Goal: Task Accomplishment & Management: Complete application form

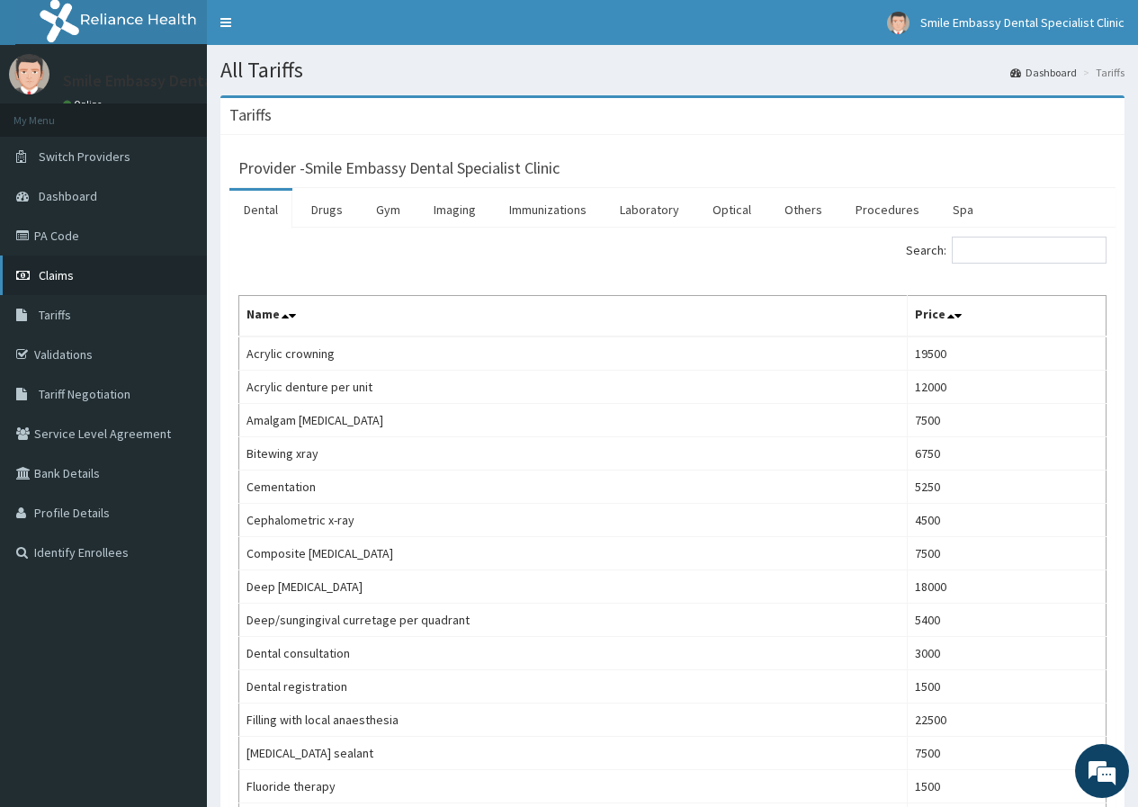
click at [84, 273] on link "Claims" at bounding box center [103, 275] width 207 height 40
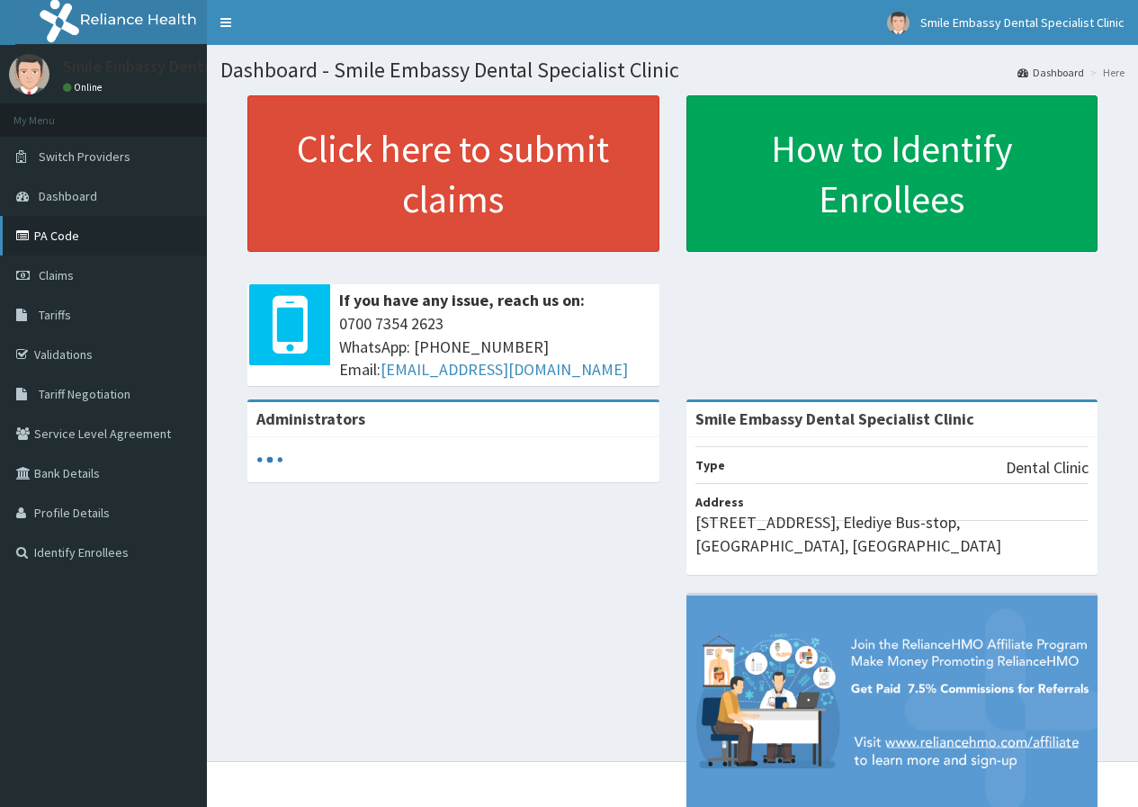
click at [154, 237] on link "PA Code" at bounding box center [103, 236] width 207 height 40
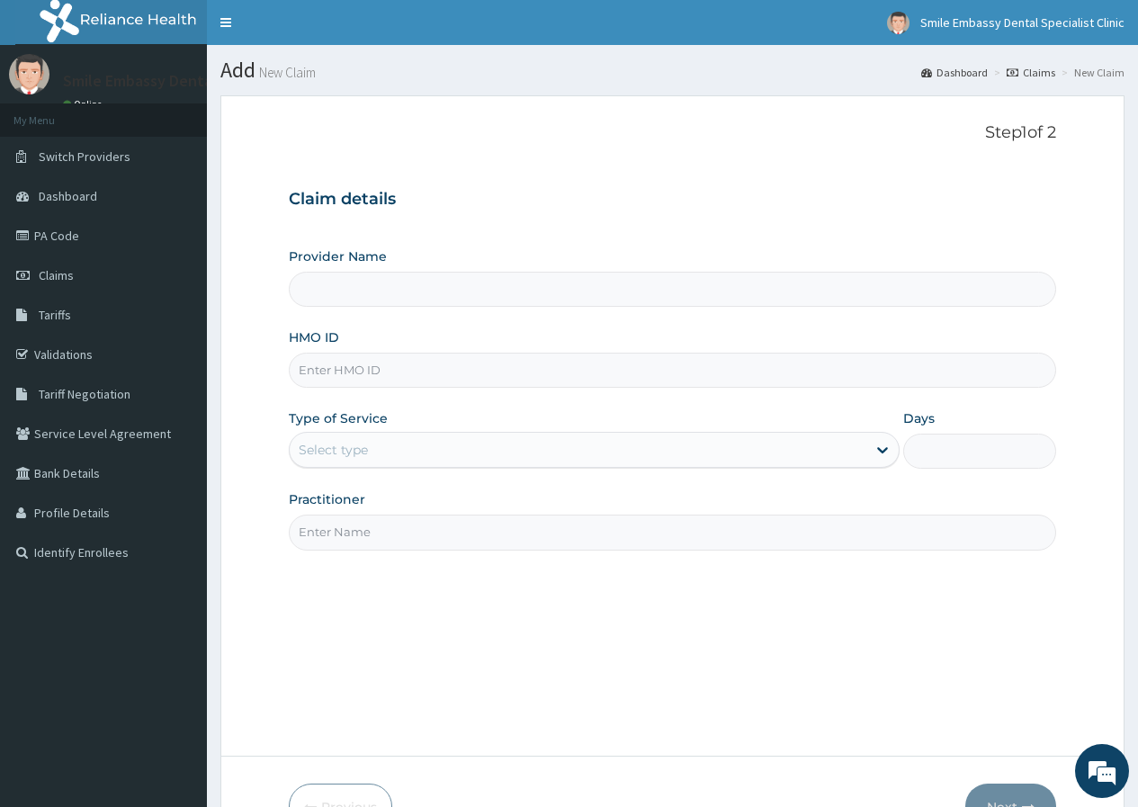
click at [332, 376] on input "HMO ID" at bounding box center [672, 370] width 767 height 35
type input "nei"
type input "Smile Embassy Dental Specialist Clinic"
type input "NEI/10012/A"
click at [387, 449] on div "Select type" at bounding box center [578, 449] width 577 height 29
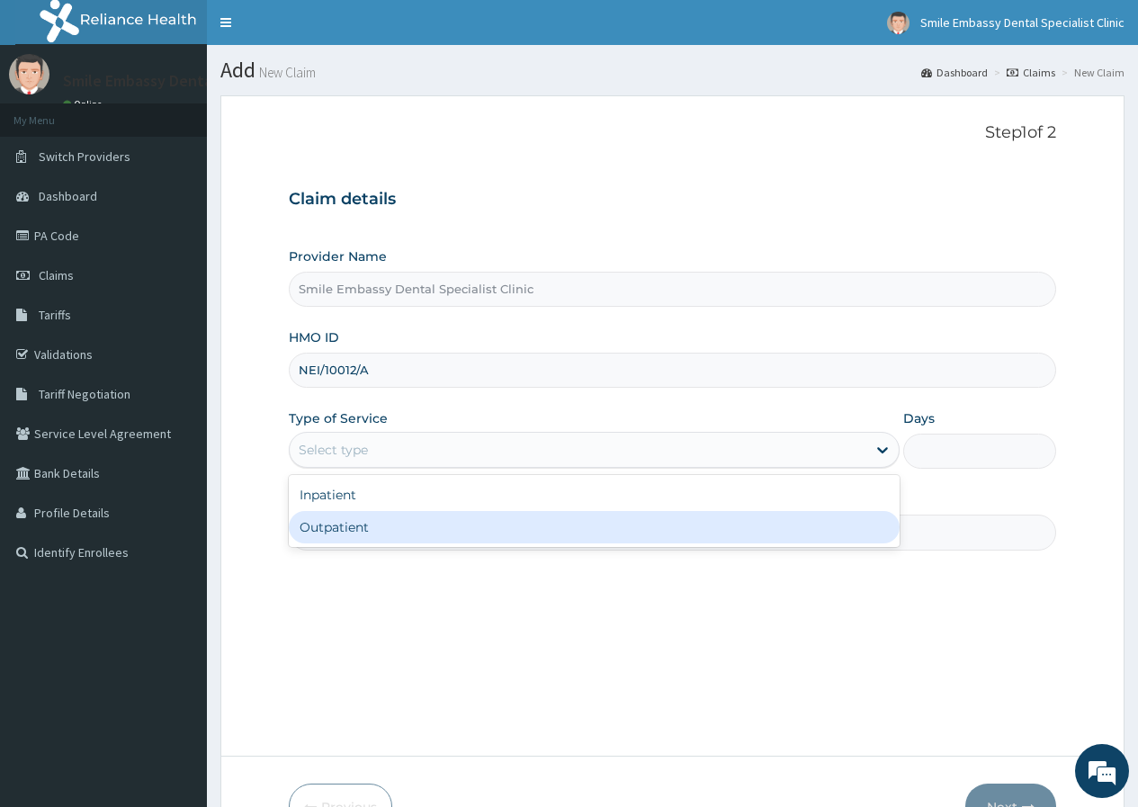
click at [345, 529] on div "Outpatient" at bounding box center [594, 527] width 611 height 32
type input "1"
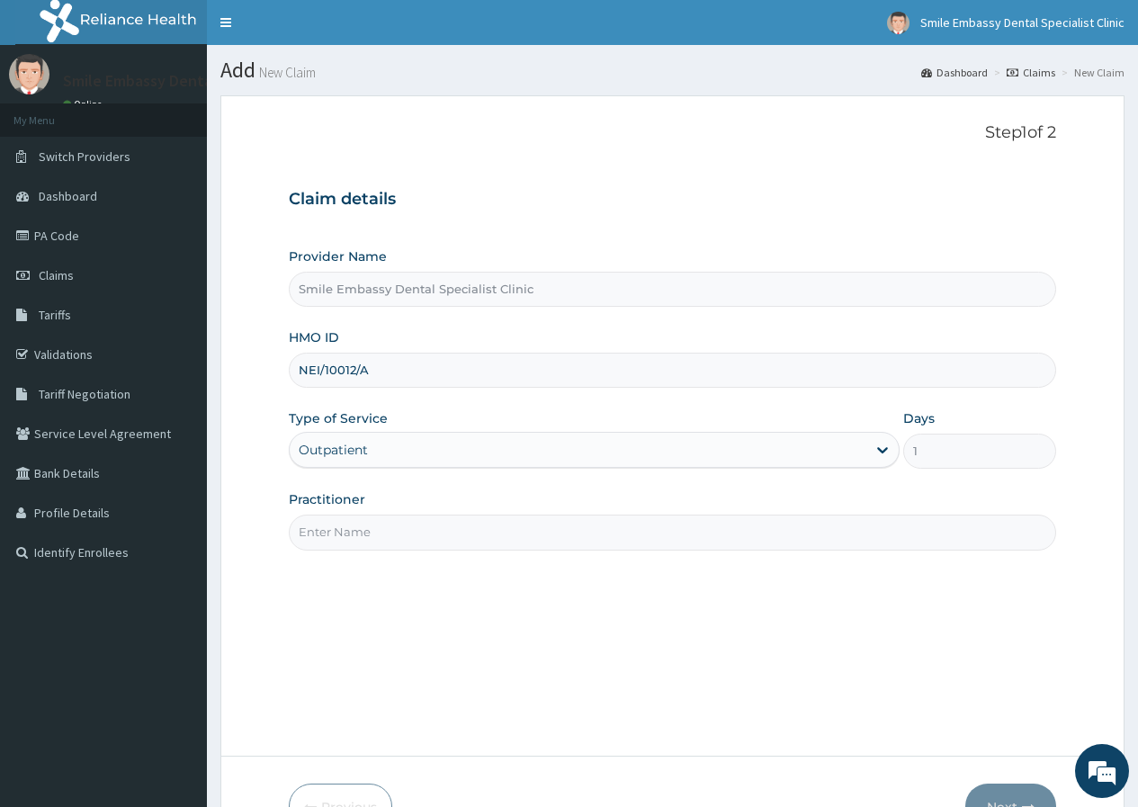
click at [358, 536] on input "Practitioner" at bounding box center [672, 532] width 767 height 35
type input "Dr. Akinsiku"
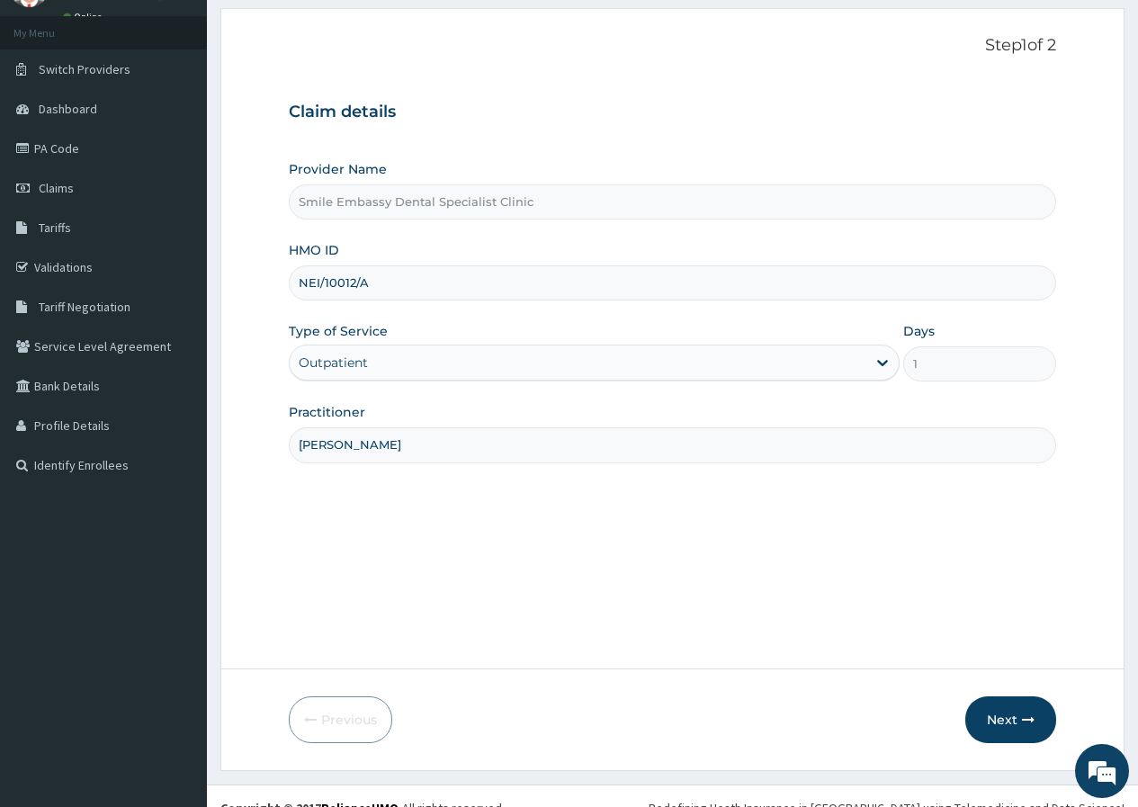
scroll to position [111, 0]
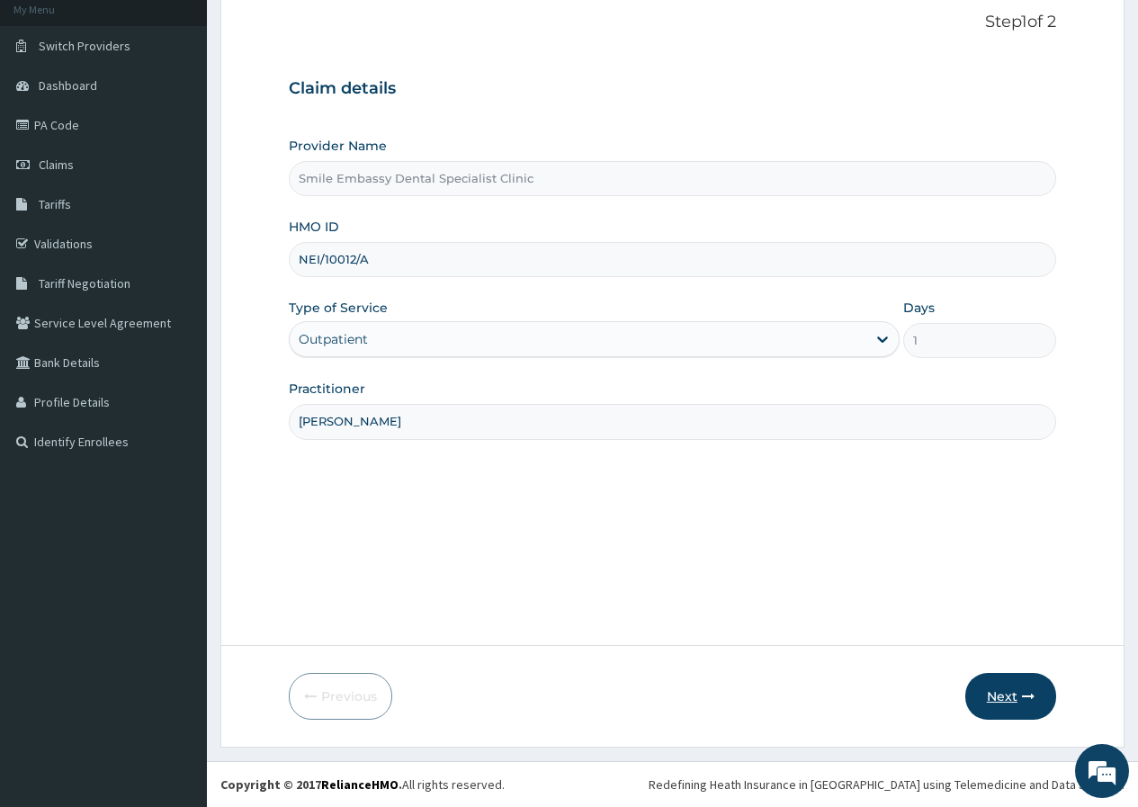
click at [1002, 699] on button "Next" at bounding box center [1010, 696] width 91 height 47
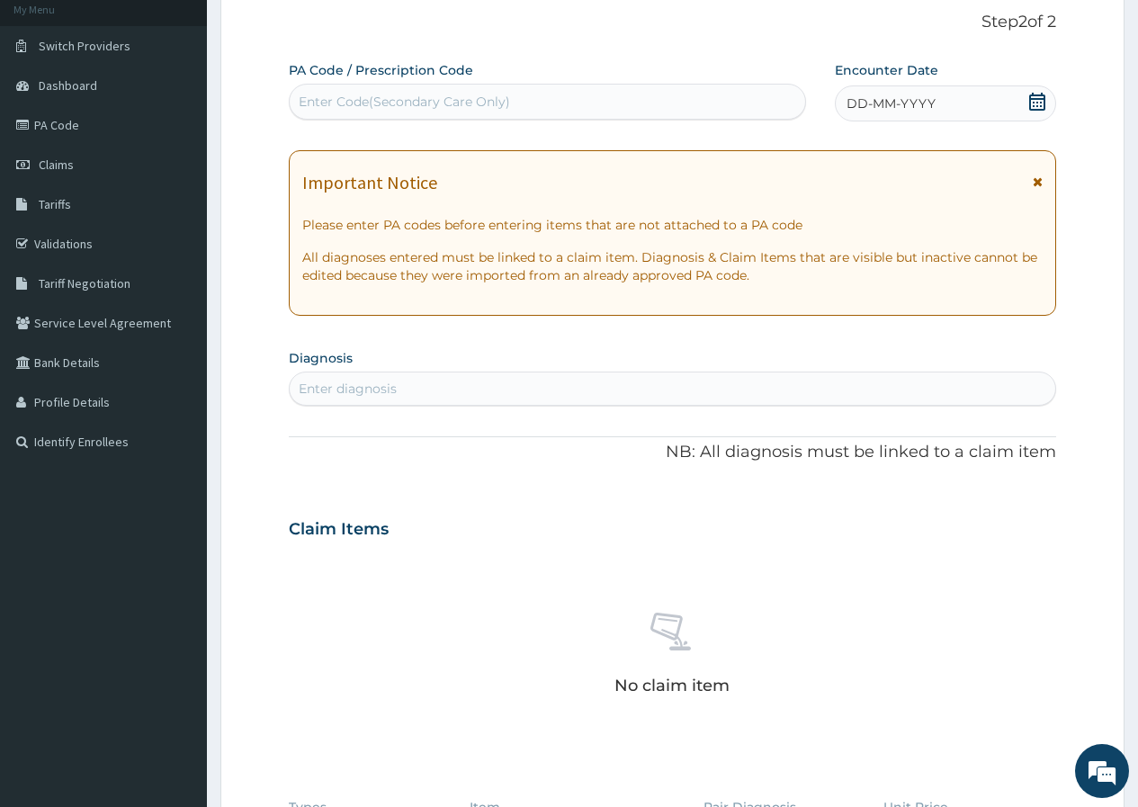
click at [597, 110] on div "Enter Code(Secondary Care Only)" at bounding box center [547, 101] width 515 height 29
paste input "PA/20F9E6"
type input "PA/20F9E6"
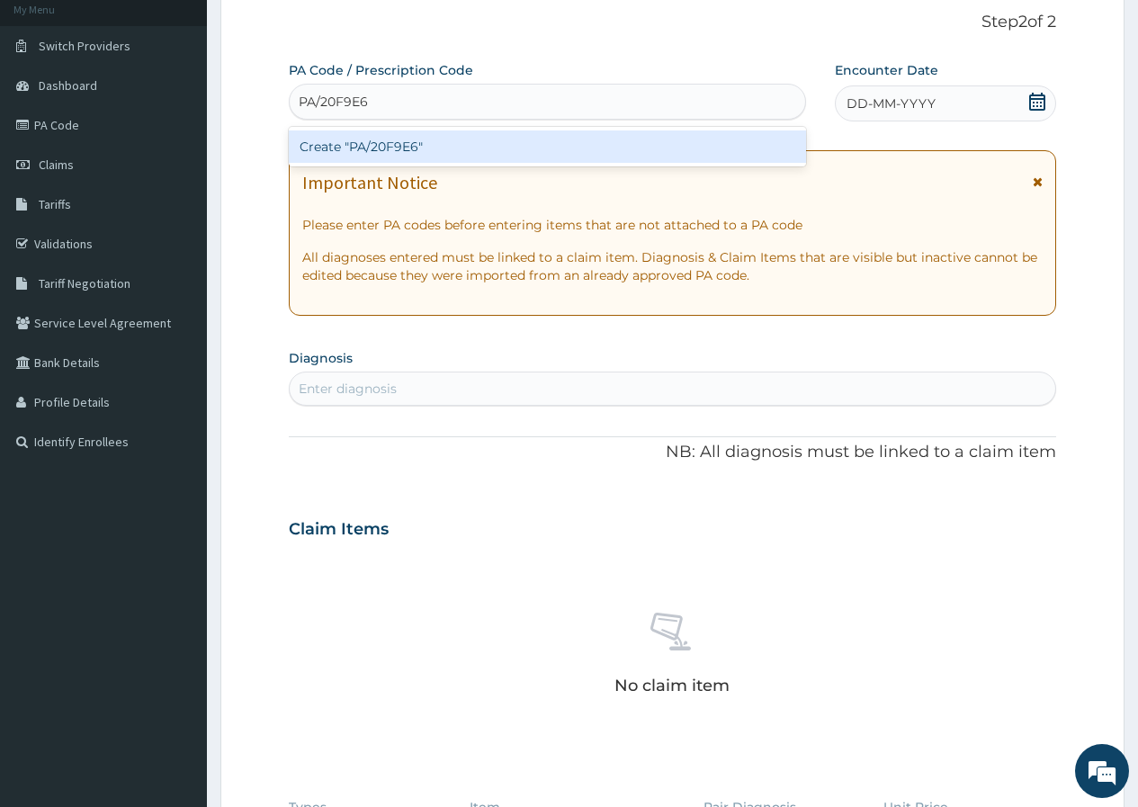
click at [366, 139] on div "Create "PA/20F9E6"" at bounding box center [547, 146] width 516 height 32
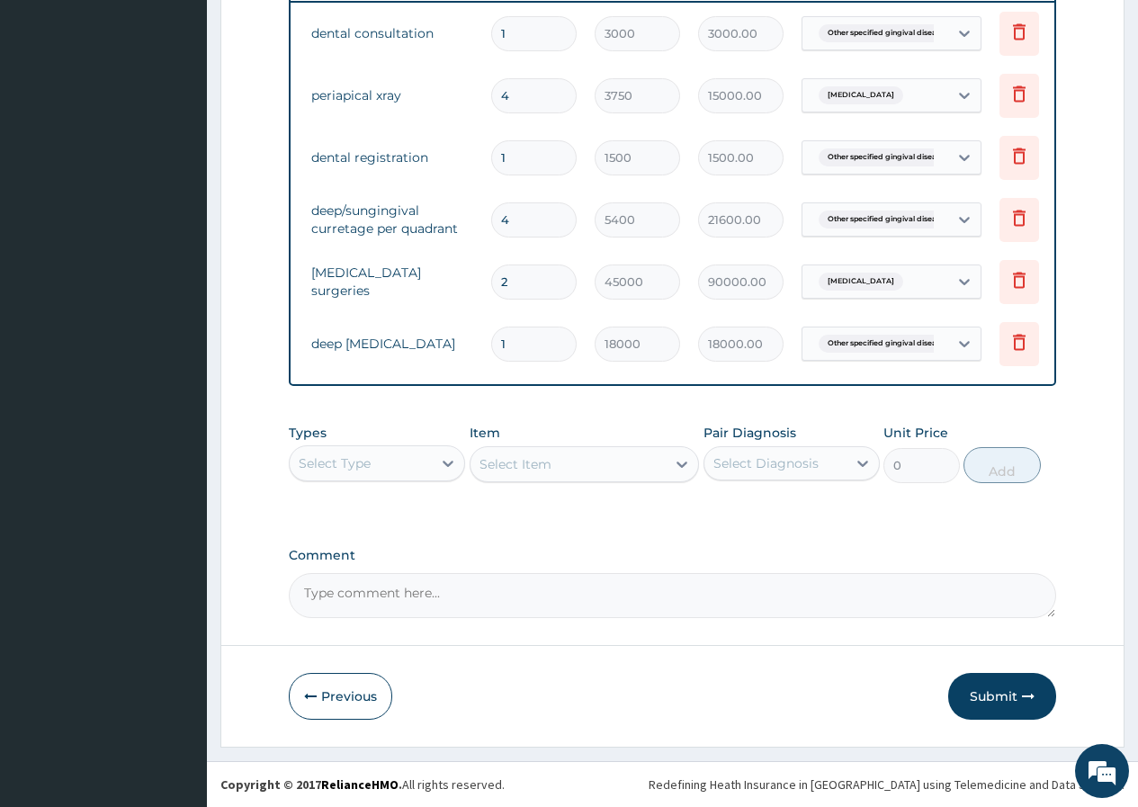
scroll to position [0, 136]
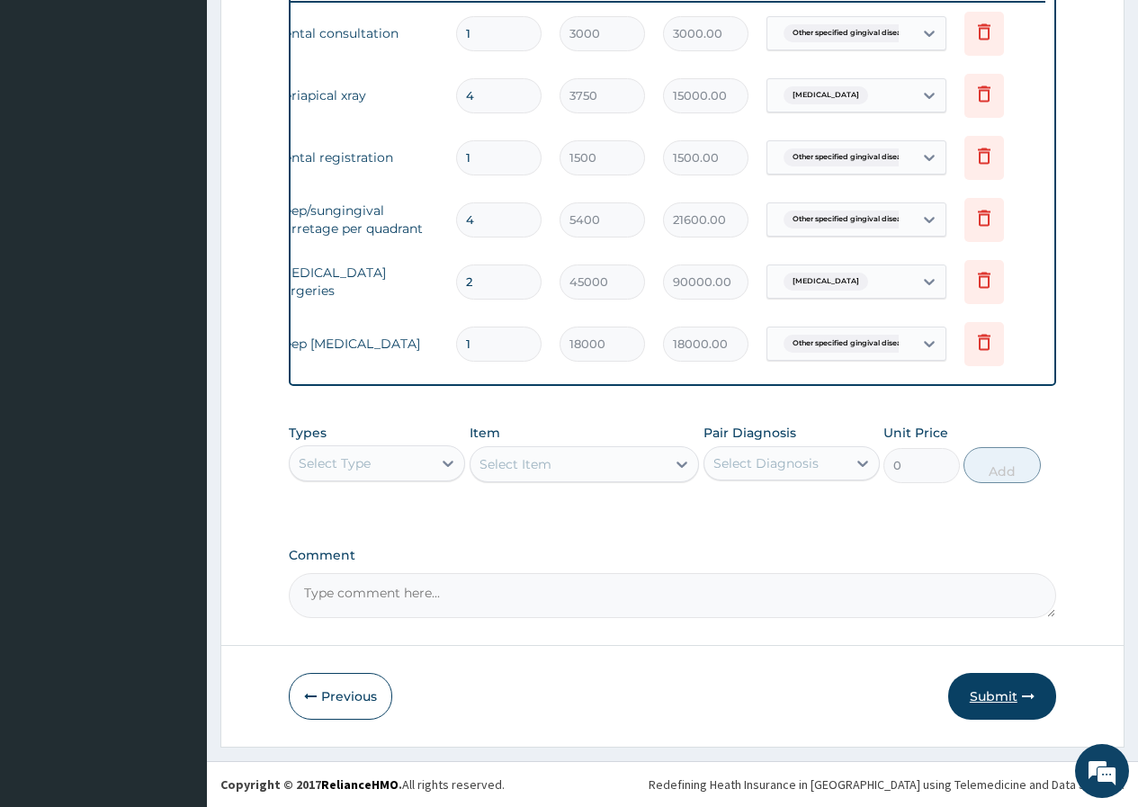
click at [994, 695] on button "Submit" at bounding box center [1002, 696] width 108 height 47
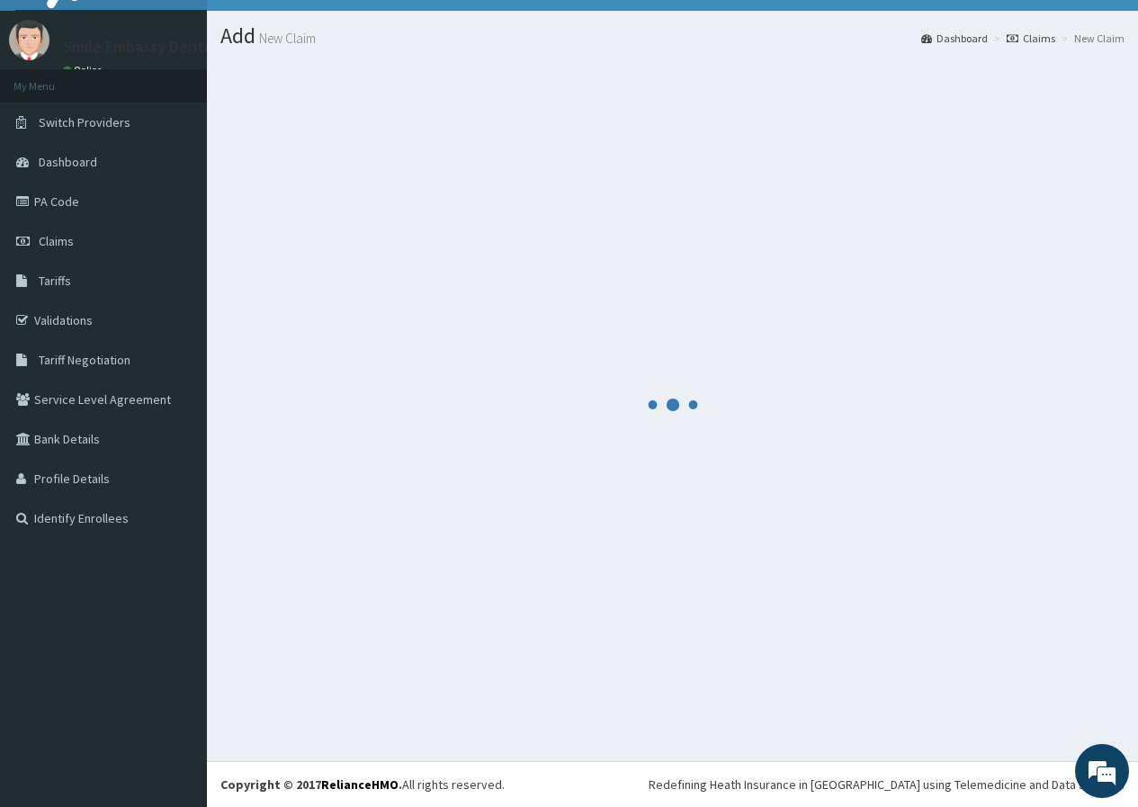
scroll to position [729, 0]
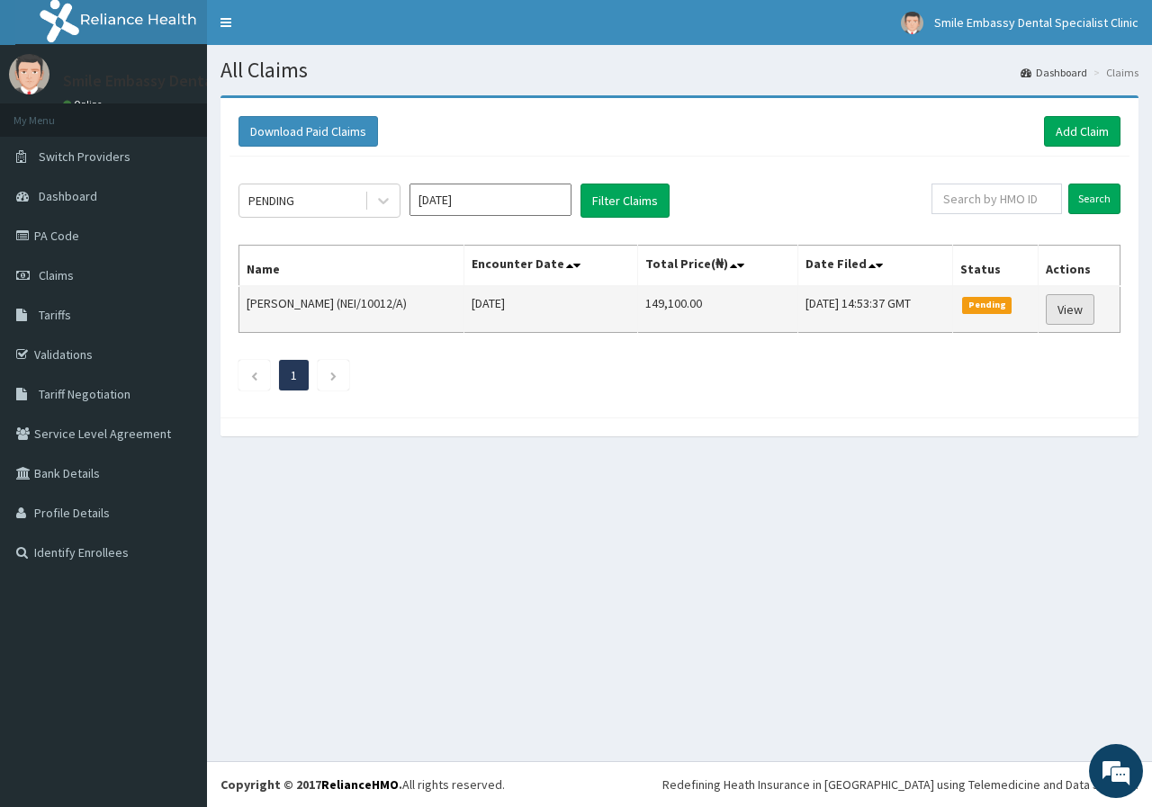
click at [1092, 311] on link "View" at bounding box center [1069, 309] width 49 height 31
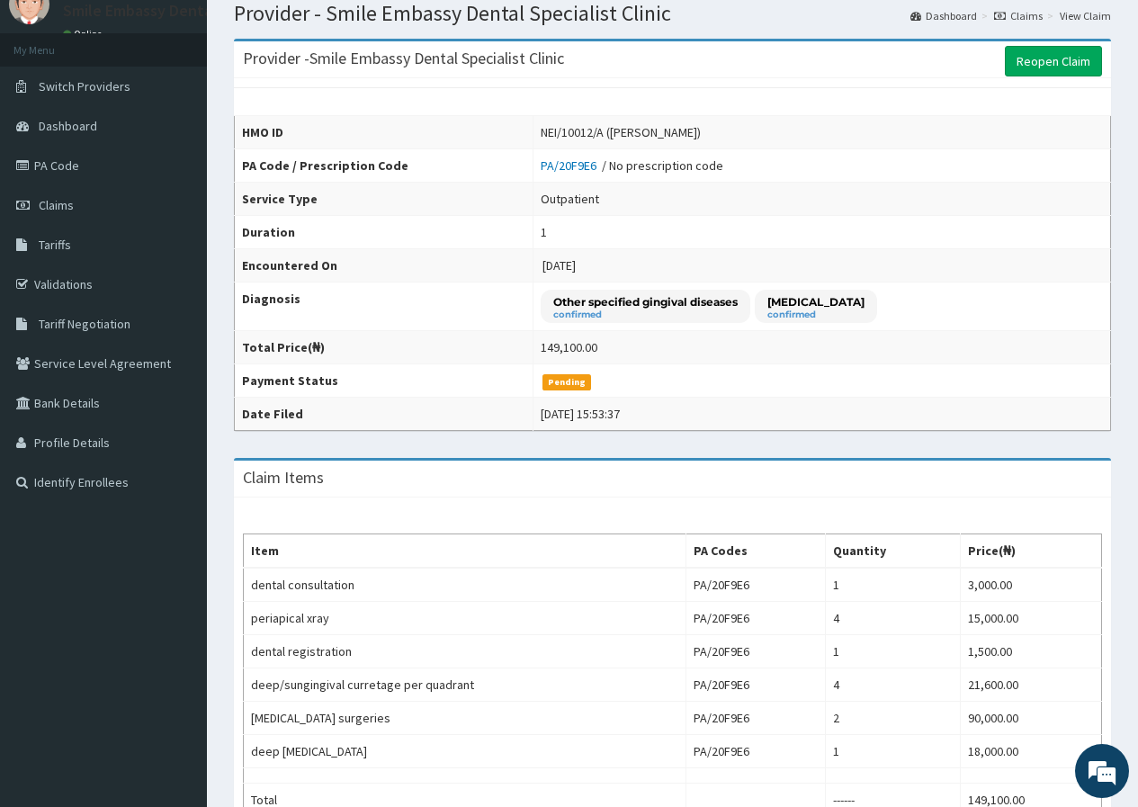
scroll to position [31, 0]
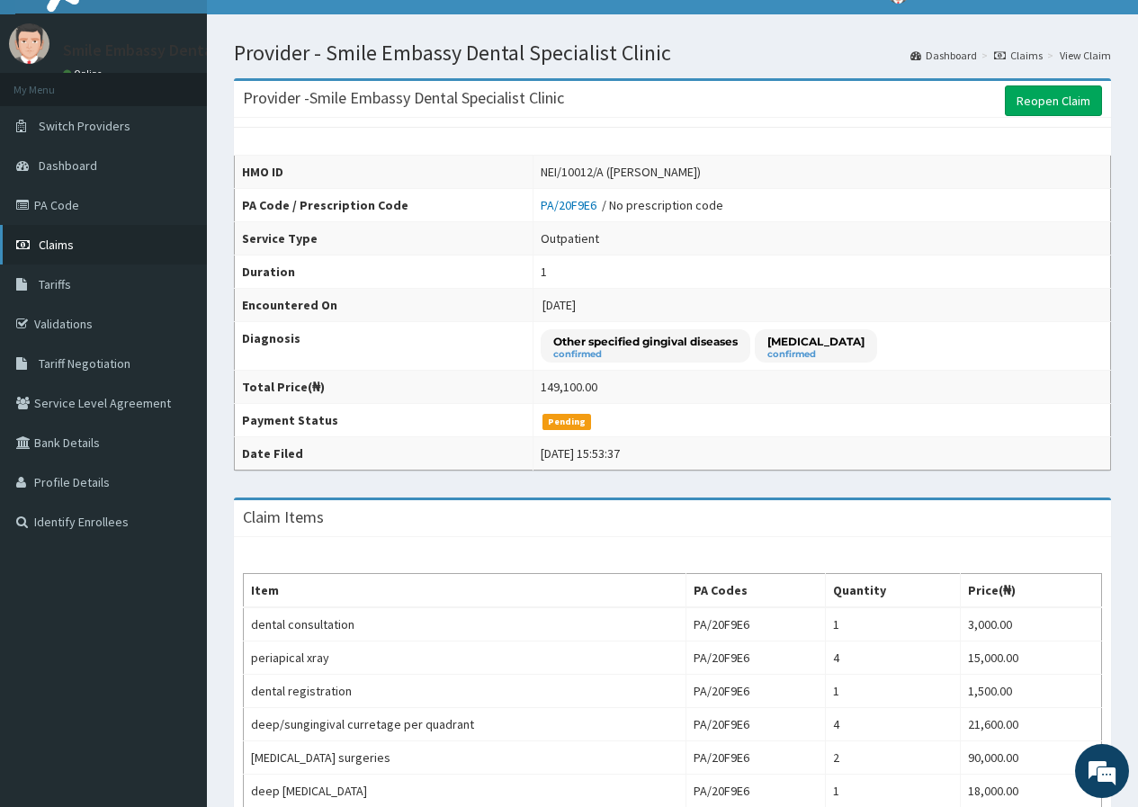
click at [139, 249] on link "Claims" at bounding box center [103, 245] width 207 height 40
